Goal: Task Accomplishment & Management: Complete application form

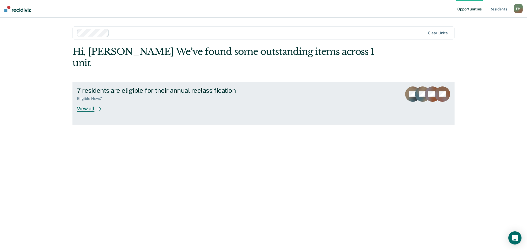
click at [91, 101] on div "View all" at bounding box center [92, 106] width 31 height 11
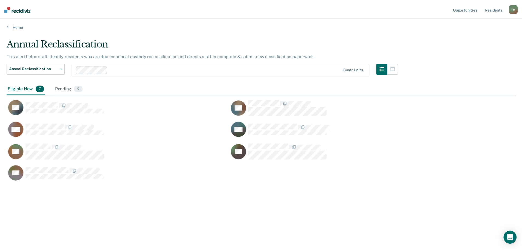
scroll to position [167, 509]
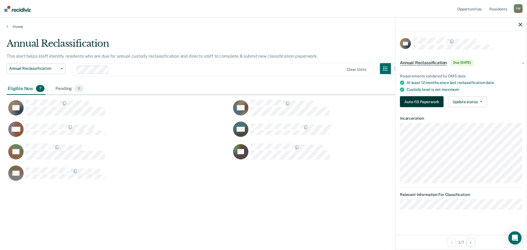
click at [426, 103] on button "Auto-fill Paperwork" at bounding box center [422, 101] width 44 height 11
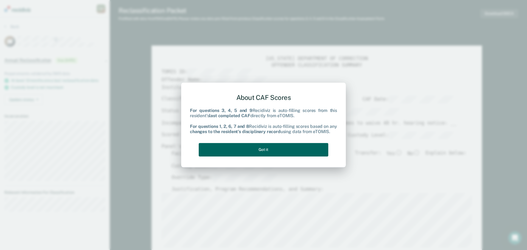
click at [253, 152] on button "Got it" at bounding box center [263, 149] width 129 height 13
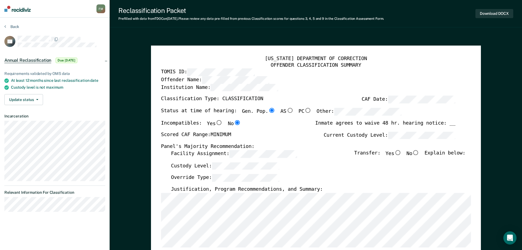
click at [420, 154] on input "No" at bounding box center [415, 152] width 7 height 5
type textarea "x"
radio input "true"
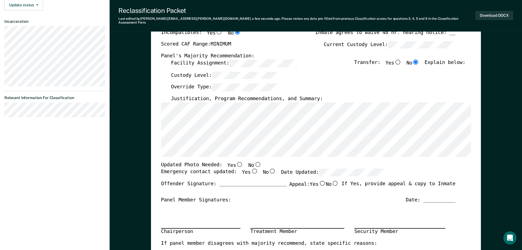
scroll to position [82, 0]
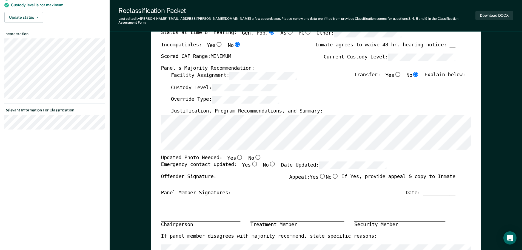
click at [236, 154] on input "Yes" at bounding box center [239, 156] width 7 height 5
type textarea "x"
radio input "true"
click at [251, 162] on input "Yes" at bounding box center [254, 164] width 7 height 5
type textarea "x"
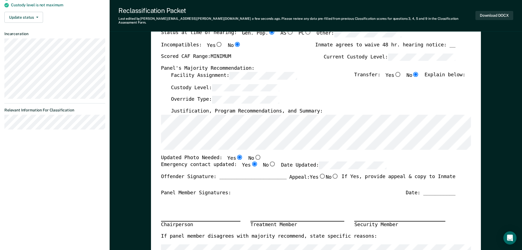
radio input "true"
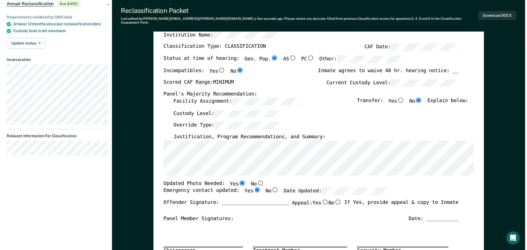
scroll to position [0, 0]
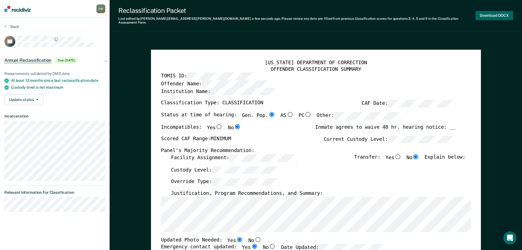
click at [494, 15] on button "Download DOCX" at bounding box center [495, 15] width 38 height 9
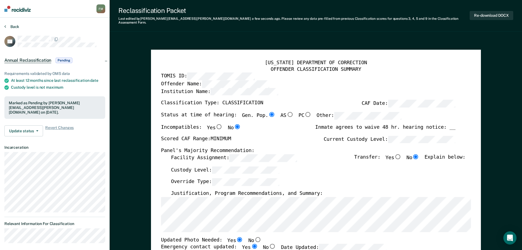
click at [9, 27] on button "Back" at bounding box center [11, 26] width 15 height 5
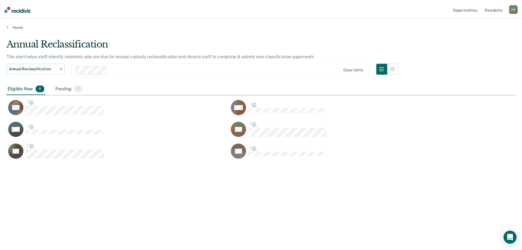
scroll to position [167, 509]
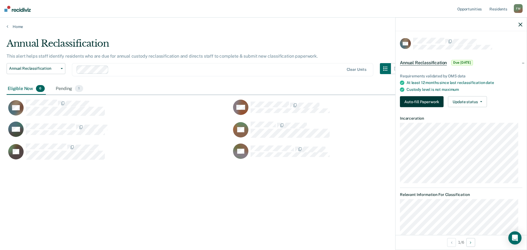
click at [418, 100] on button "Auto-fill Paperwork" at bounding box center [422, 101] width 44 height 11
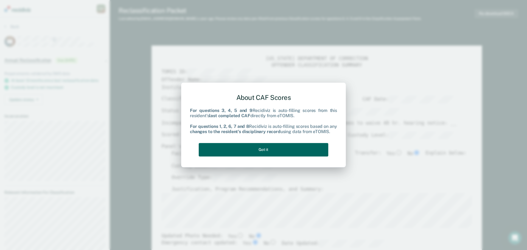
click at [295, 148] on button "Got it" at bounding box center [263, 149] width 129 height 13
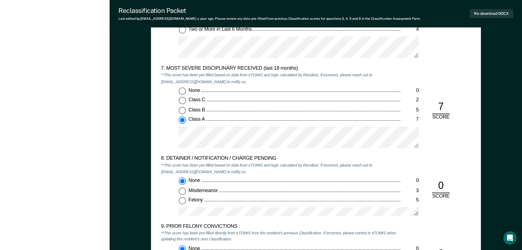
scroll to position [1070, 0]
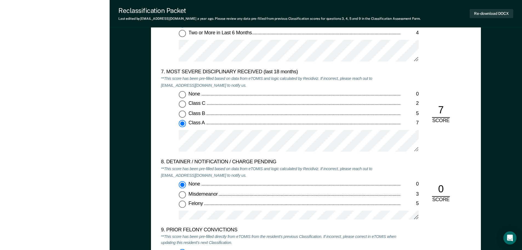
click at [476, 167] on div "5. ESCAPE HISTORY (WITHIN LAST 5 YEARS OF INCARCERATION) **This score has been …" at bounding box center [316, 95] width 330 height 489
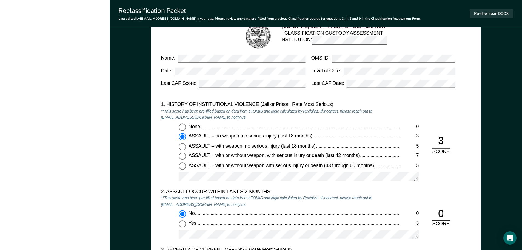
scroll to position [466, 0]
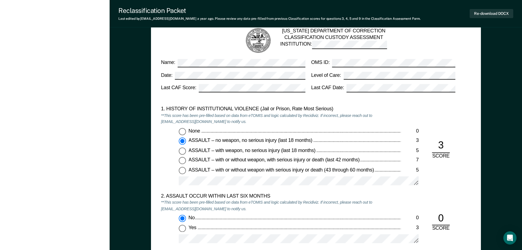
click at [471, 207] on div "2. ASSAULT OCCUR WITHIN LAST SIX MONTHS **This score has been pre-filled based …" at bounding box center [316, 222] width 310 height 58
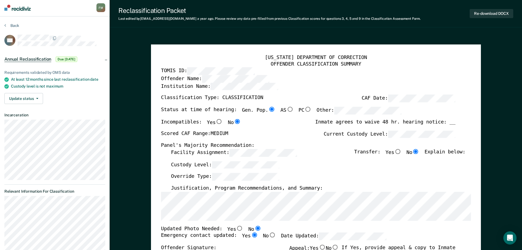
scroll to position [0, 0]
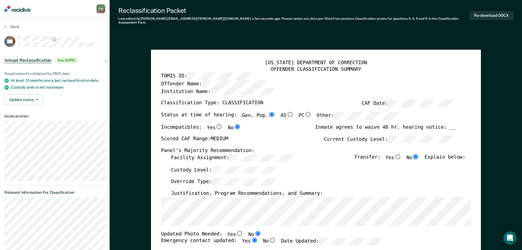
click at [236, 231] on input "Yes" at bounding box center [239, 233] width 7 height 5
type textarea "x"
radio input "true"
radio input "false"
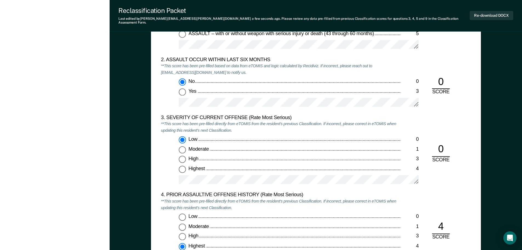
scroll to position [603, 0]
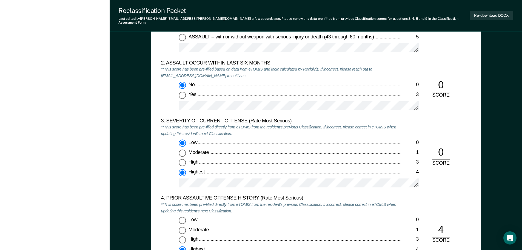
type textarea "x"
radio input "false"
radio input "true"
click at [182, 169] on input "Highest 4" at bounding box center [182, 172] width 7 height 7
type textarea "x"
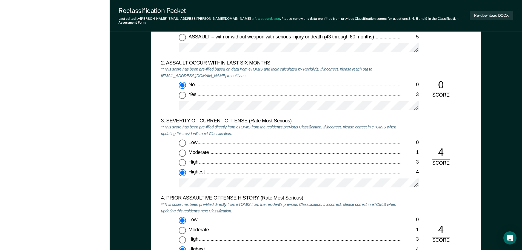
radio input "true"
radio input "false"
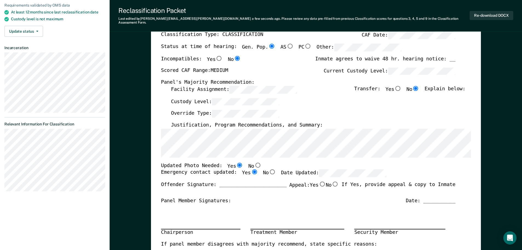
scroll to position [55, 0]
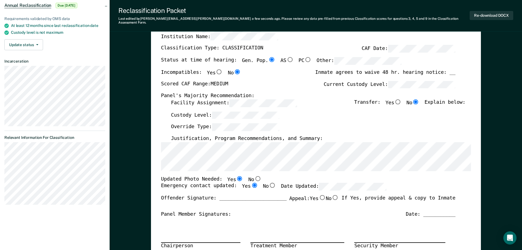
type textarea "x"
radio input "false"
radio input "true"
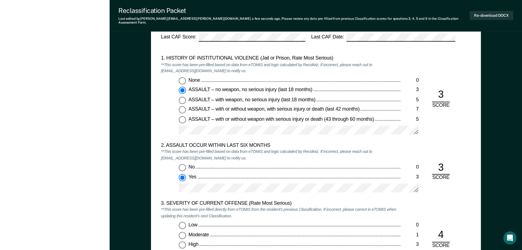
scroll to position [549, 0]
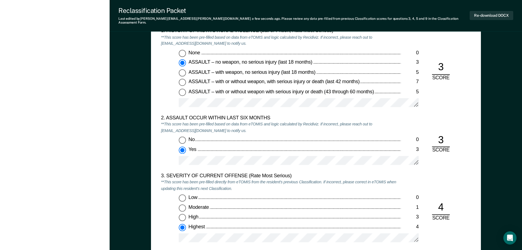
click at [184, 137] on input "No 0" at bounding box center [182, 140] width 7 height 7
type textarea "x"
radio input "true"
radio input "false"
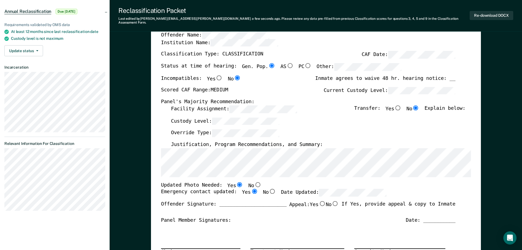
scroll to position [55, 0]
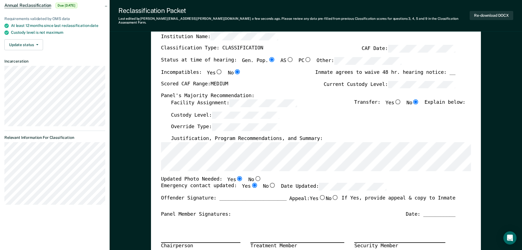
click at [239, 176] on div "Updated Photo Needed: Yes No" at bounding box center [211, 179] width 100 height 7
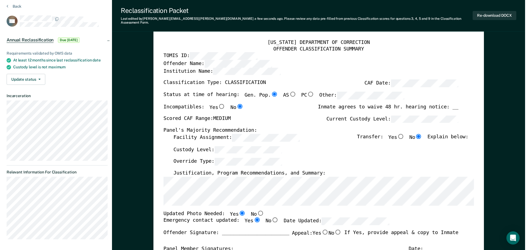
scroll to position [0, 0]
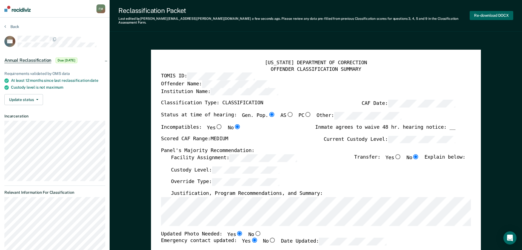
click at [484, 14] on button "Re-download DOCX" at bounding box center [492, 15] width 44 height 9
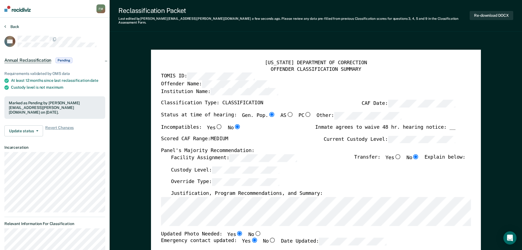
click at [7, 24] on button "Back" at bounding box center [11, 26] width 15 height 5
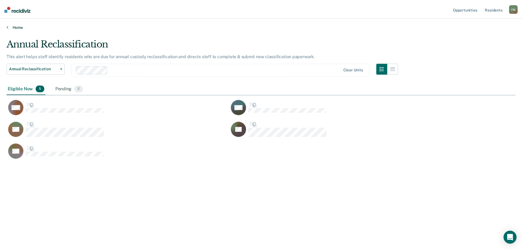
scroll to position [167, 509]
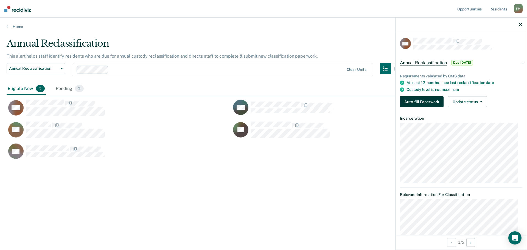
click at [437, 101] on button "Auto-fill Paperwork" at bounding box center [422, 101] width 44 height 11
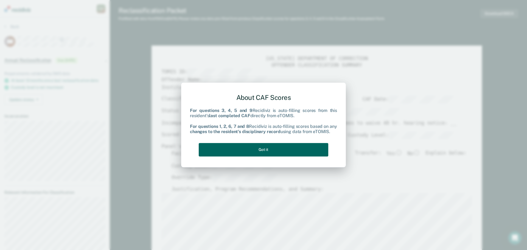
type textarea "x"
click at [298, 155] on button "Got it" at bounding box center [263, 149] width 129 height 13
